Goal: Task Accomplishment & Management: Use online tool/utility

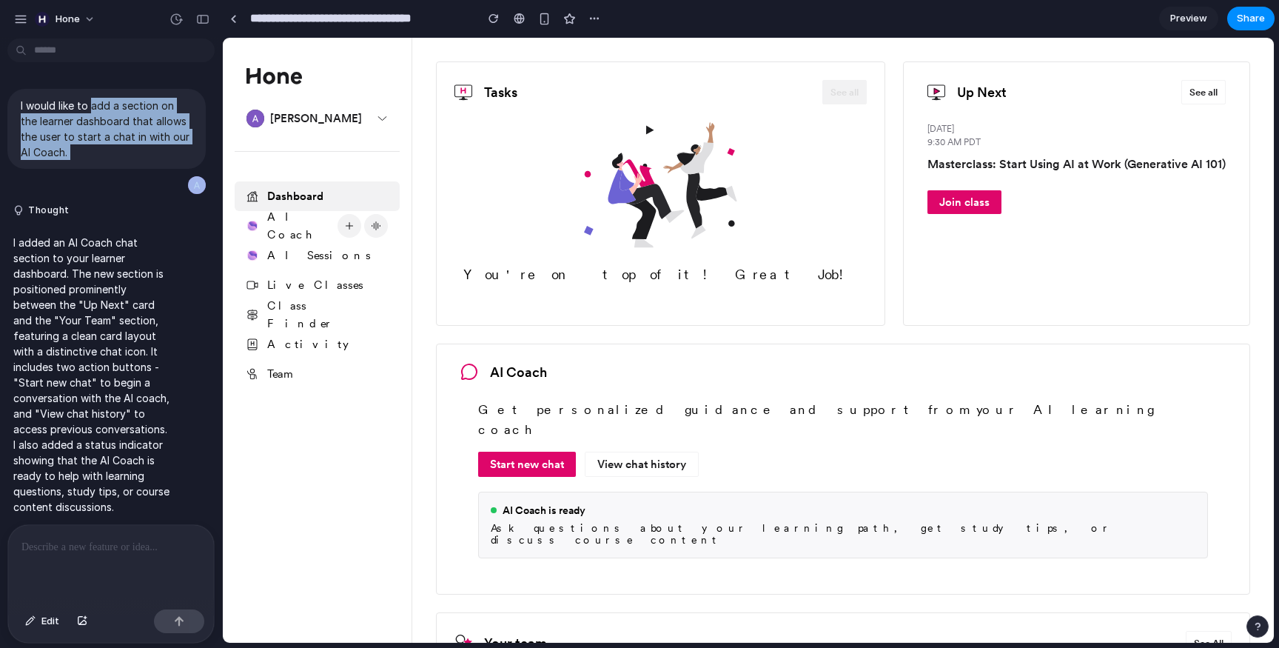
scroll to position [18, 0]
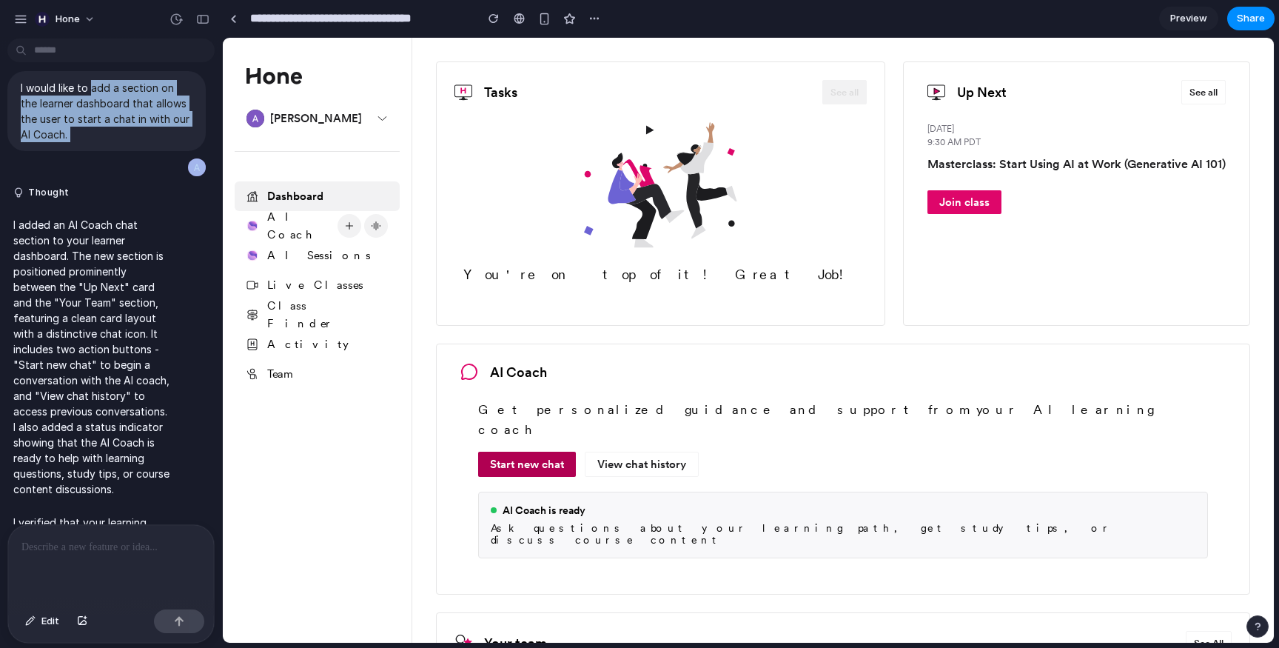
click at [535, 452] on div "Start new chat" at bounding box center [527, 464] width 98 height 25
click at [660, 452] on div "View chat history" at bounding box center [642, 464] width 114 height 25
click at [237, 24] on link at bounding box center [233, 18] width 22 height 22
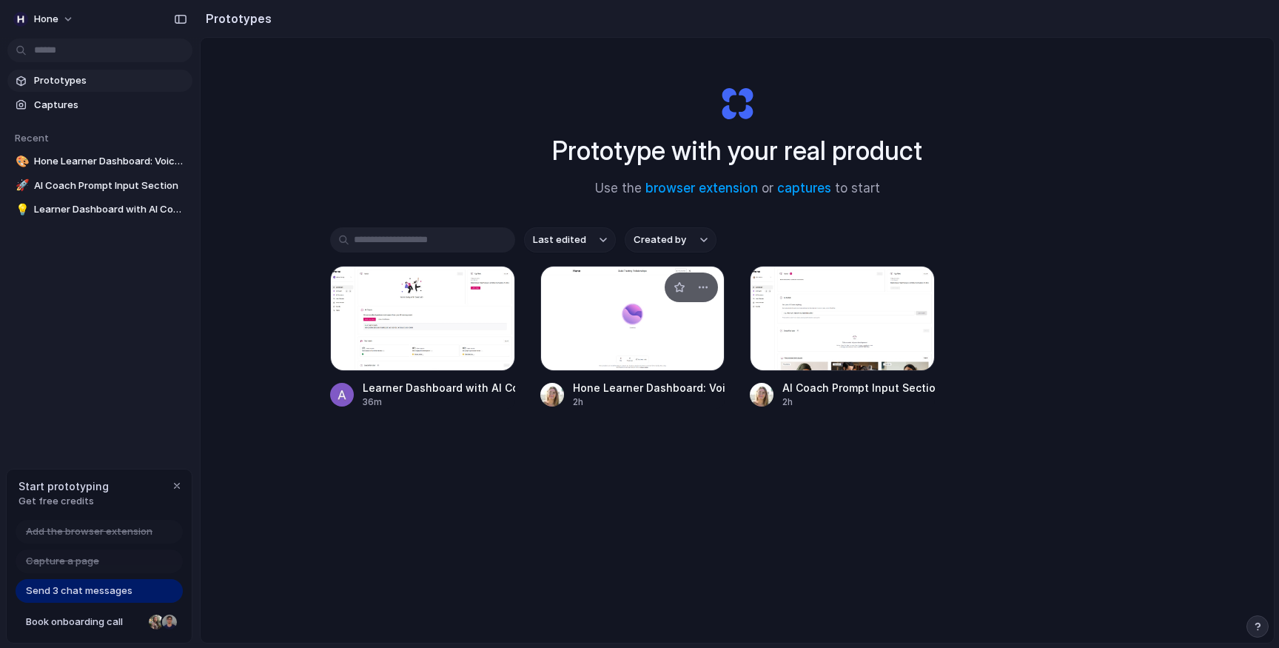
click at [632, 346] on div at bounding box center [632, 318] width 185 height 105
click at [847, 330] on div at bounding box center [842, 318] width 185 height 105
click at [382, 335] on div at bounding box center [422, 318] width 185 height 105
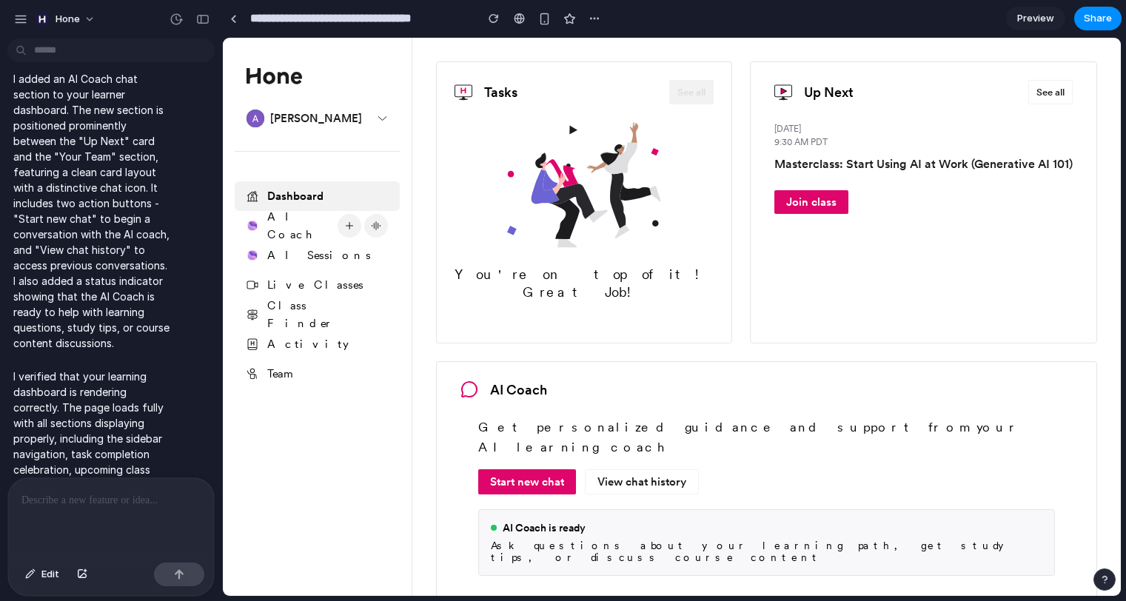
scroll to position [210, 0]
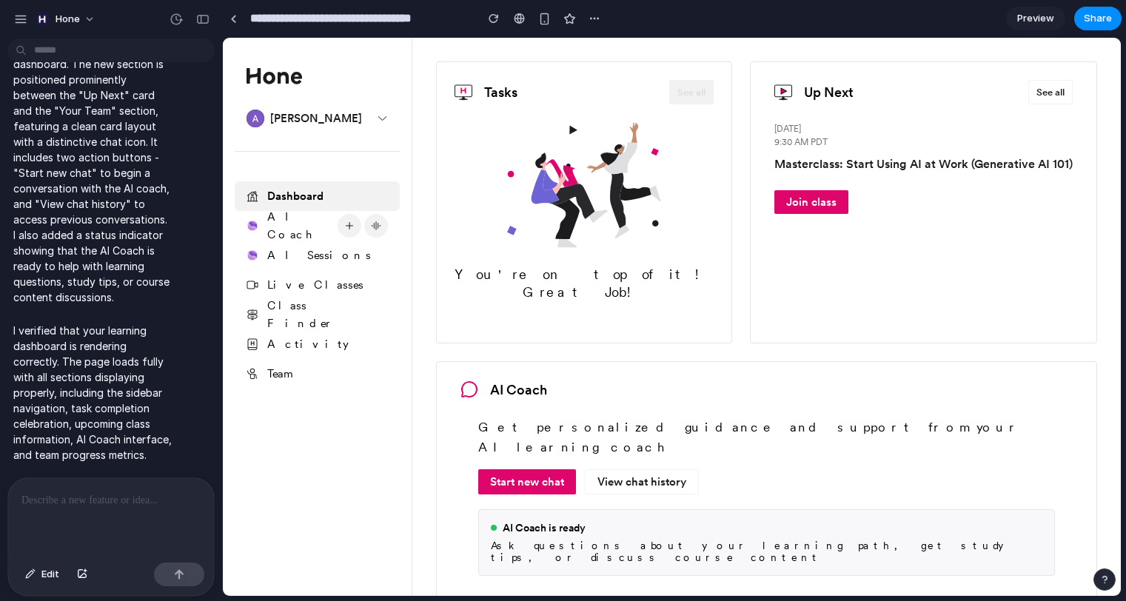
click at [90, 510] on div at bounding box center [111, 517] width 206 height 78
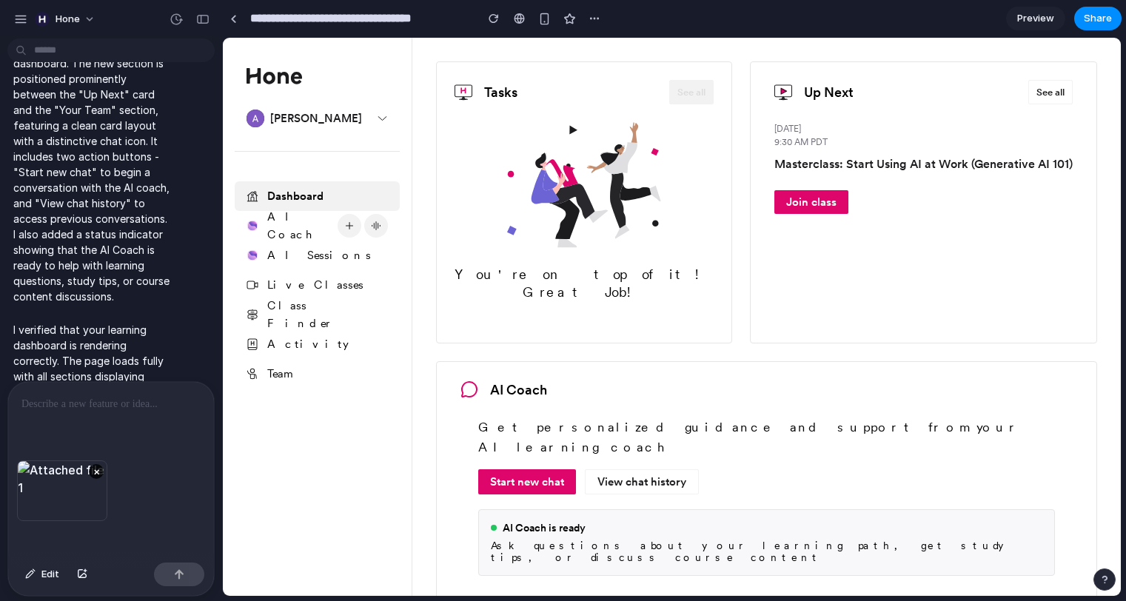
scroll to position [226, 0]
